Goal: Book appointment/travel/reservation

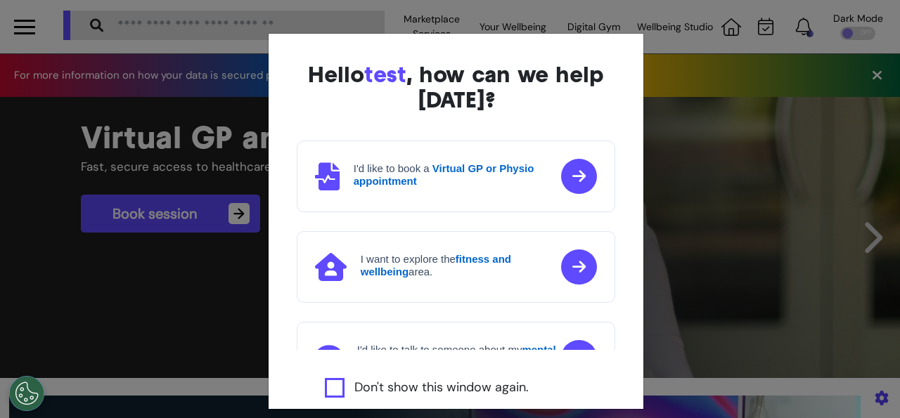
scroll to position [0, 562]
click at [451, 387] on label "Don't show this window again." at bounding box center [441, 388] width 174 height 20
click at [432, 392] on label "Don't show this window again." at bounding box center [441, 388] width 174 height 20
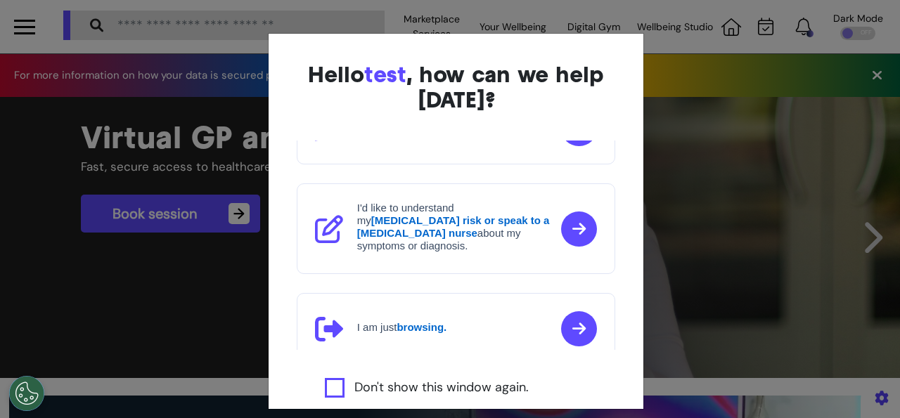
scroll to position [94, 0]
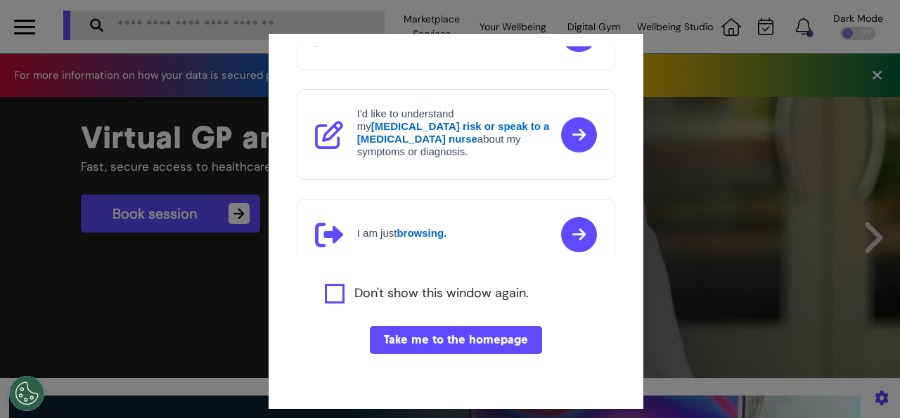
click at [428, 337] on button "Take me to the homepage" at bounding box center [456, 340] width 172 height 28
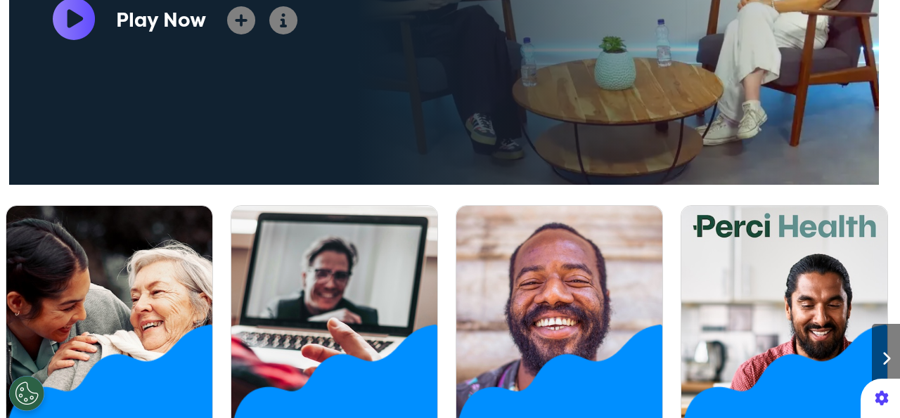
scroll to position [731, 0]
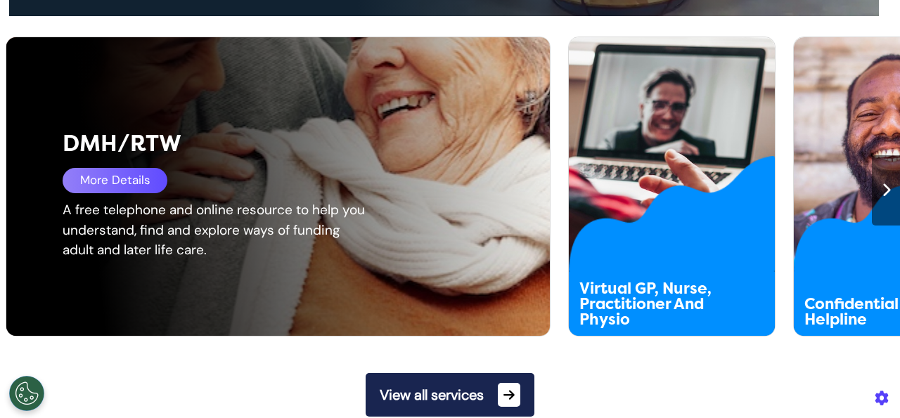
click at [131, 186] on div "More Details" at bounding box center [115, 180] width 105 height 25
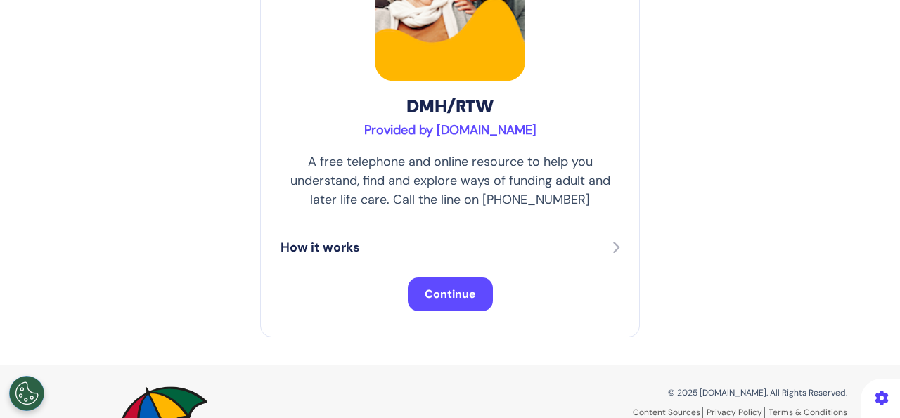
click at [442, 306] on button "Continue" at bounding box center [450, 295] width 85 height 34
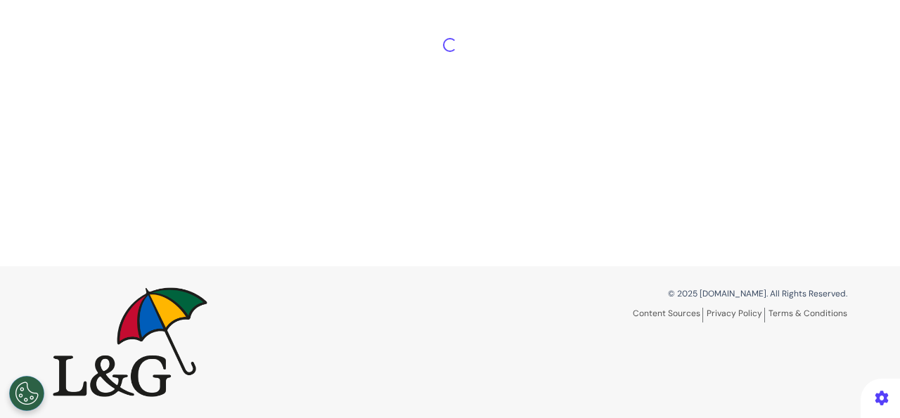
scroll to position [65, 0]
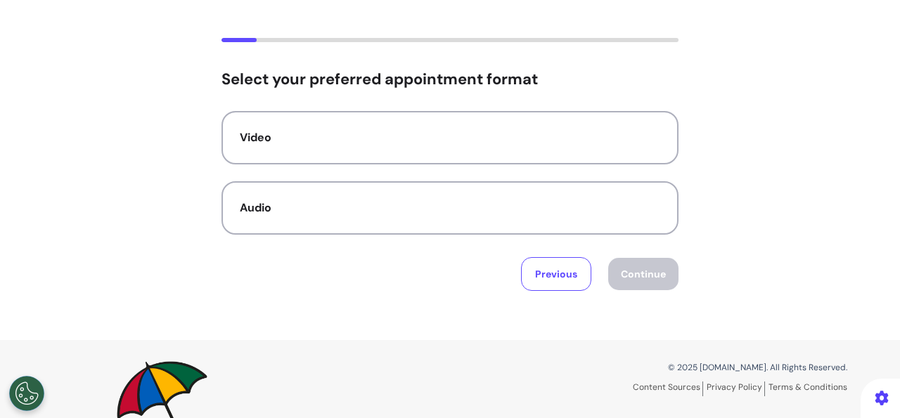
click at [444, 167] on div "Video Audio" at bounding box center [449, 173] width 457 height 124
click at [444, 136] on div "Video" at bounding box center [450, 137] width 420 height 17
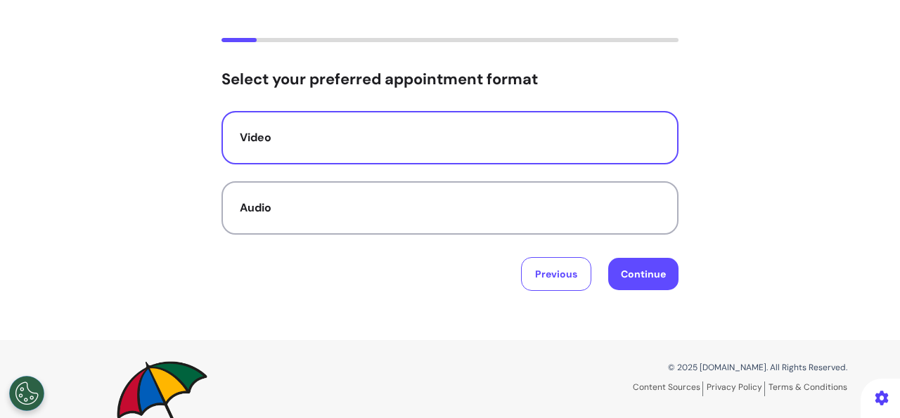
click at [626, 275] on button "Continue" at bounding box center [643, 274] width 70 height 32
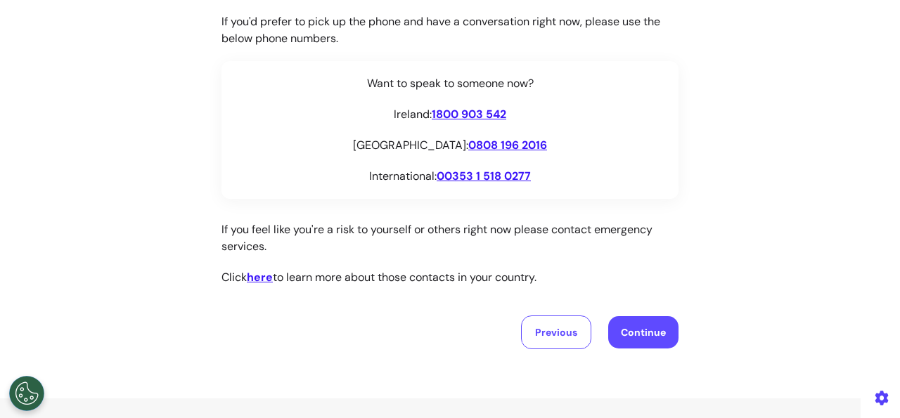
scroll to position [281, 0]
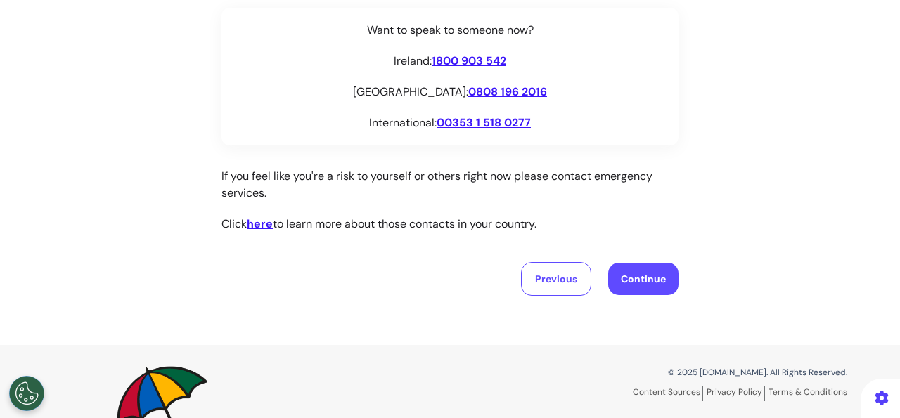
click at [608, 270] on button "Continue" at bounding box center [643, 279] width 70 height 32
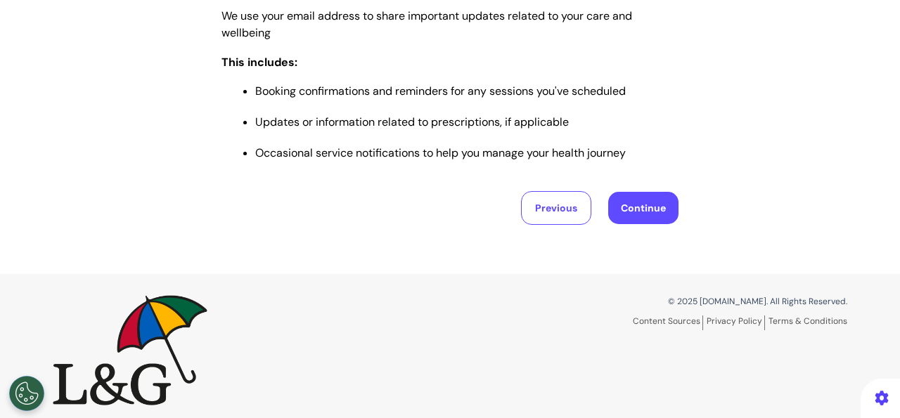
scroll to position [765, 0]
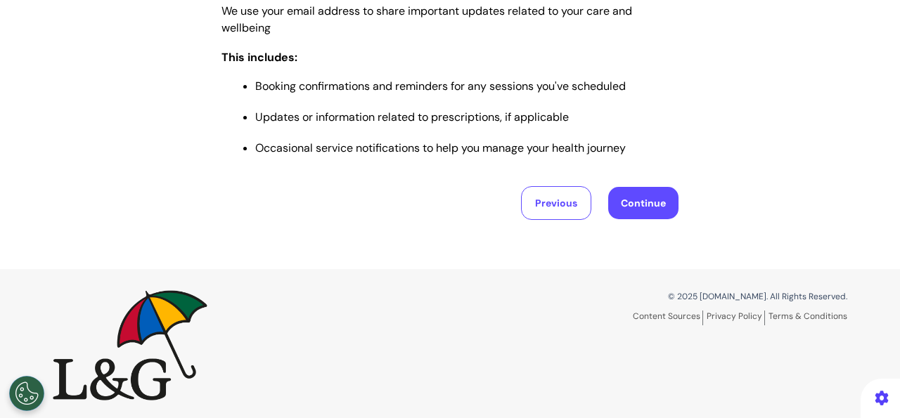
click at [630, 207] on button "Continue" at bounding box center [643, 203] width 70 height 32
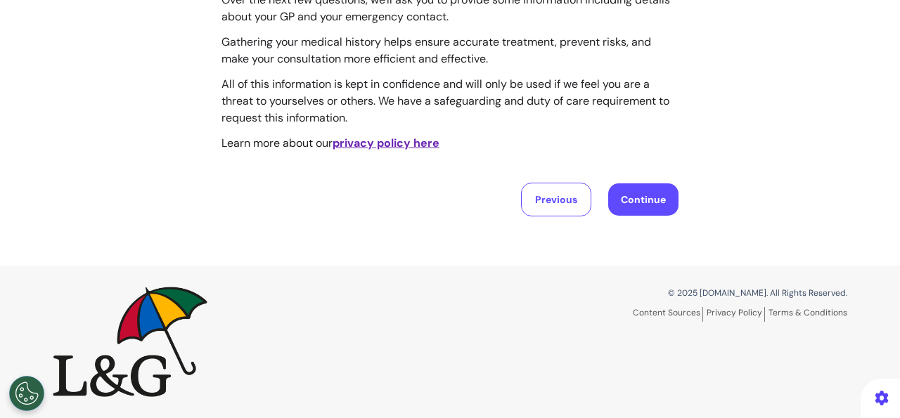
scroll to position [184, 0]
click at [630, 208] on button "Continue" at bounding box center [643, 200] width 70 height 32
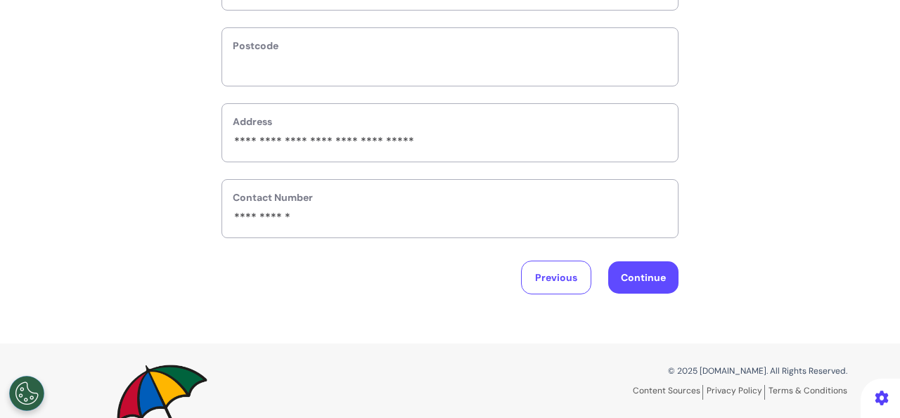
scroll to position [300, 0]
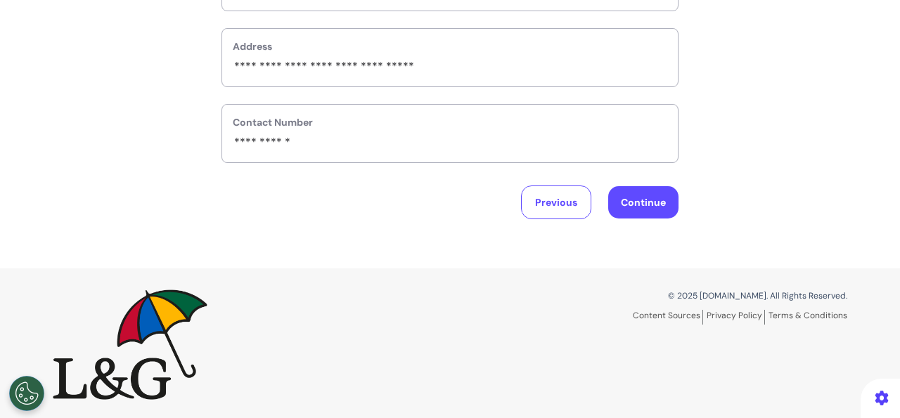
click at [633, 191] on button "Continue" at bounding box center [643, 202] width 70 height 32
select select "******"
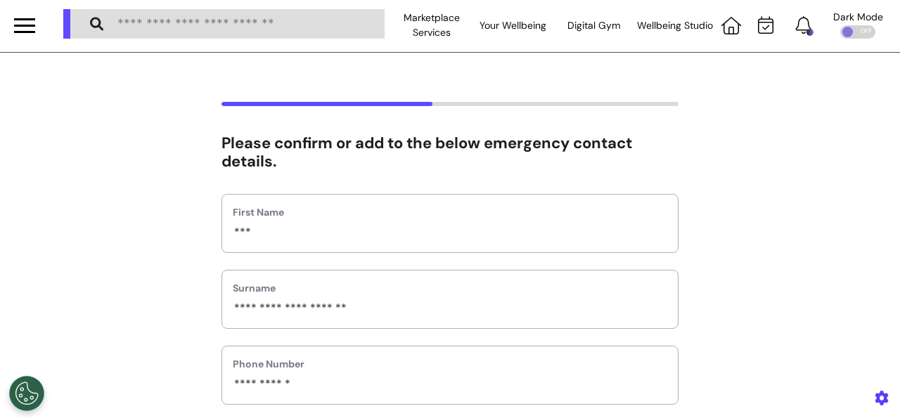
scroll to position [0, 0]
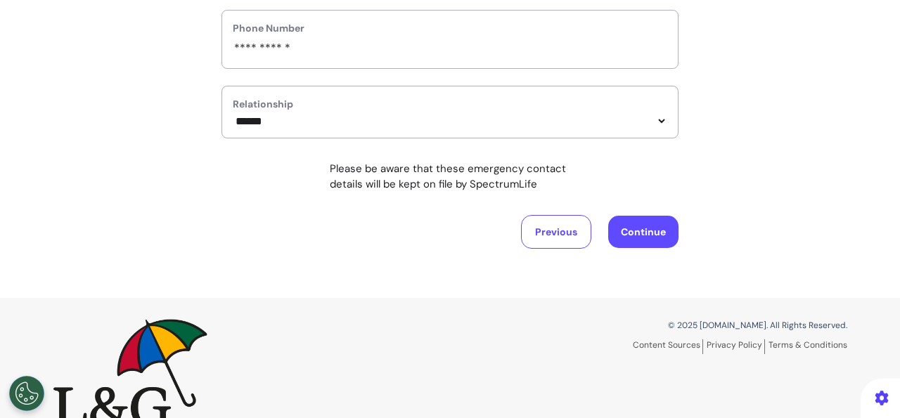
click at [639, 226] on button "Continue" at bounding box center [643, 232] width 70 height 32
